Goal: Task Accomplishment & Management: Use online tool/utility

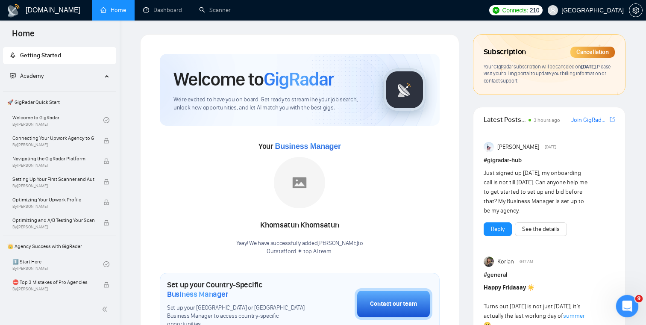
click at [629, 309] on icon "Open Intercom Messenger" at bounding box center [626, 305] width 14 height 14
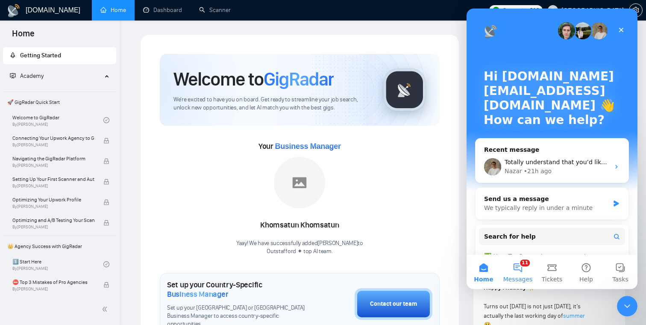
click at [517, 271] on button "11 Messages" at bounding box center [518, 272] width 34 height 34
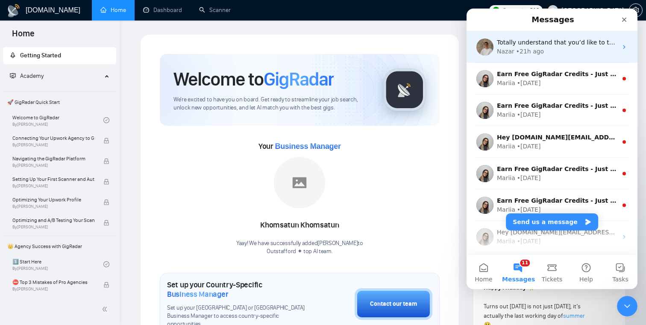
click at [545, 52] on div "Nazar • 21h ago" at bounding box center [557, 51] width 121 height 9
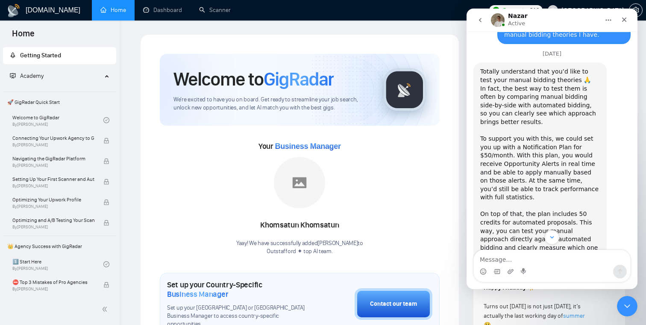
scroll to position [802, 0]
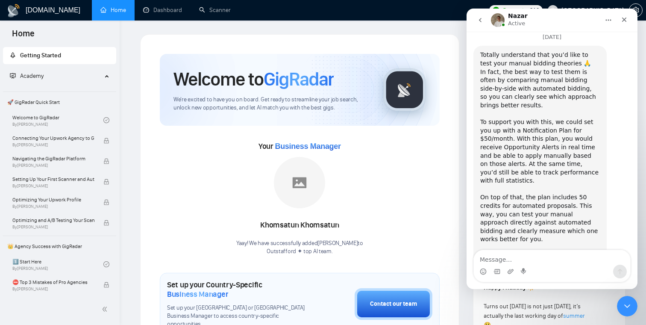
click at [536, 259] on textarea "Message…" at bounding box center [552, 257] width 156 height 15
type textarea "no, thanks, I'd like to cancel it for now then."
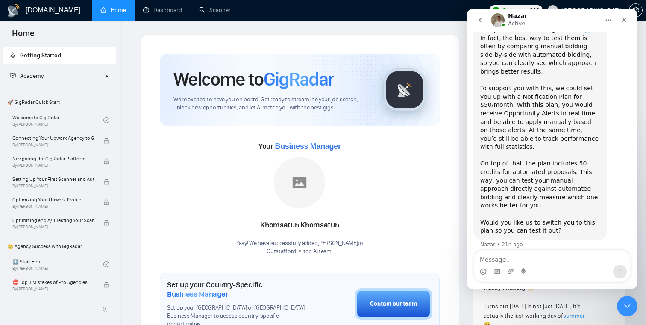
scroll to position [839, 0]
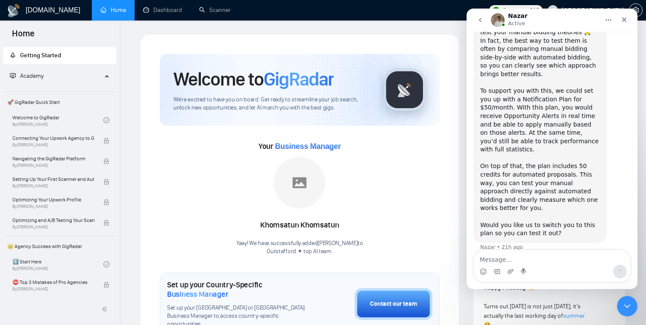
scroll to position [839, 0]
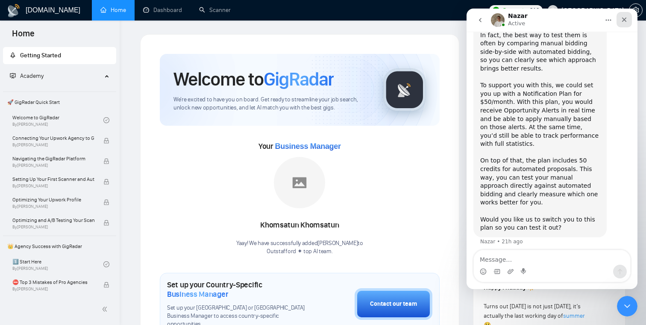
click at [624, 22] on icon "Close" at bounding box center [624, 19] width 7 height 7
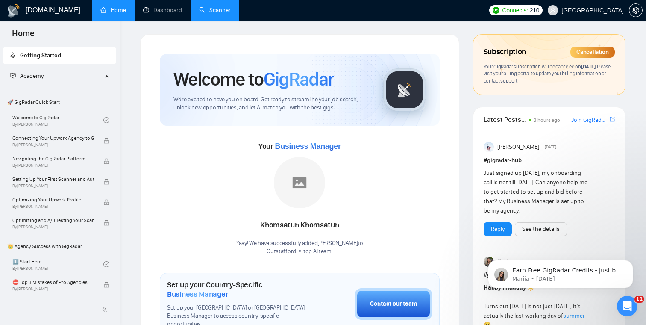
click at [218, 14] on link "Scanner" at bounding box center [215, 9] width 32 height 7
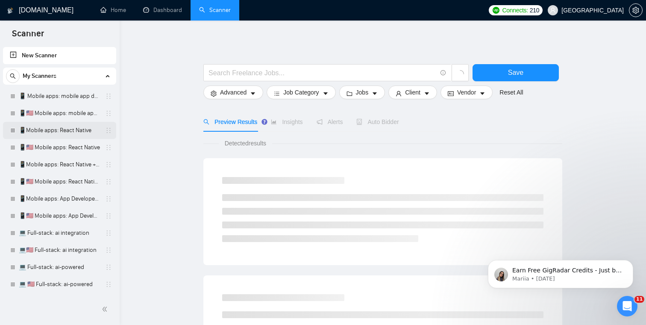
click at [61, 134] on link "📱Mobile apps: React Native" at bounding box center [59, 130] width 81 height 17
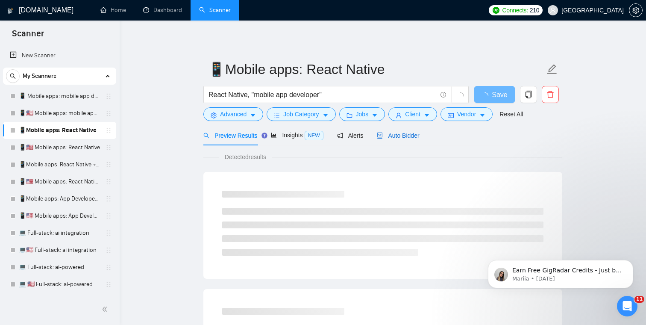
click at [413, 136] on span "Auto Bidder" at bounding box center [398, 135] width 42 height 7
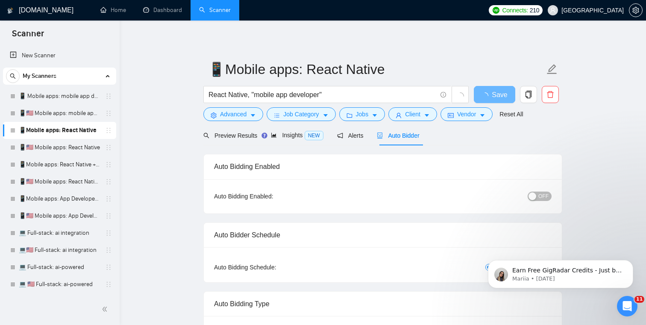
checkbox input "true"
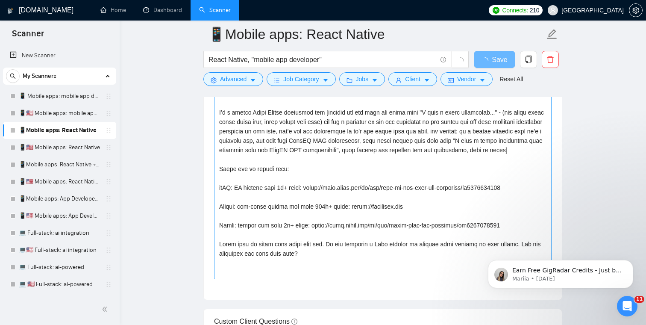
scroll to position [985, 0]
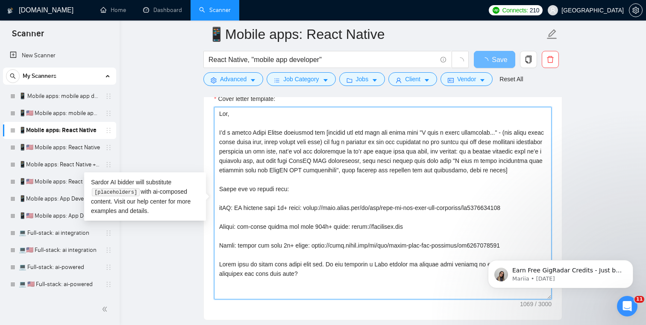
drag, startPoint x: 319, startPoint y: 285, endPoint x: 205, endPoint y: 112, distance: 207.2
click at [205, 112] on div "Cover letter template:" at bounding box center [383, 202] width 358 height 236
